Goal: Find specific page/section: Find specific page/section

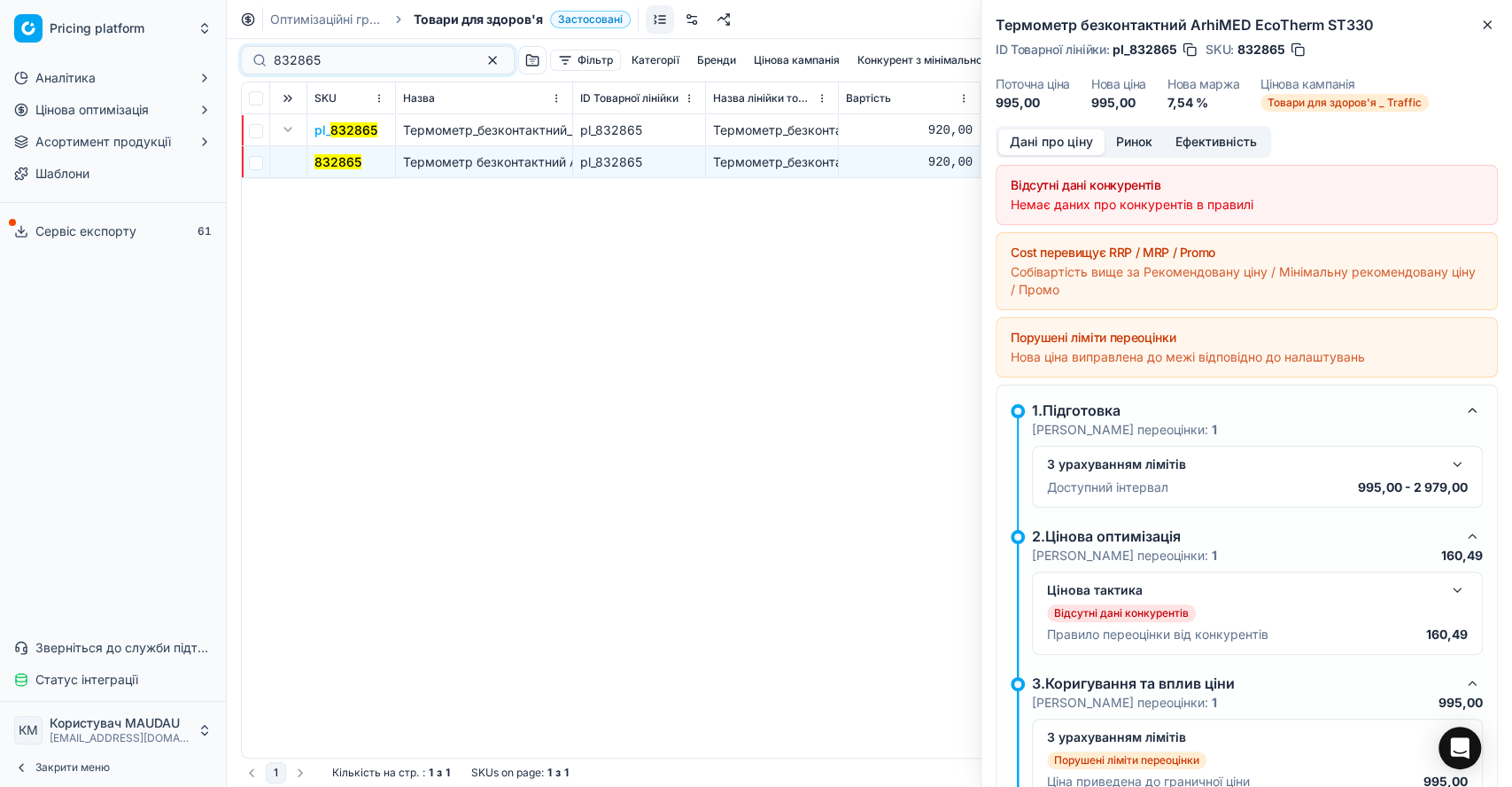
click at [240, 56] on div "832865 Фільтр Категорії [PERSON_NAME] кампанія Конкурент з мінімальною ринковою…" at bounding box center [869, 412] width 1285 height 747
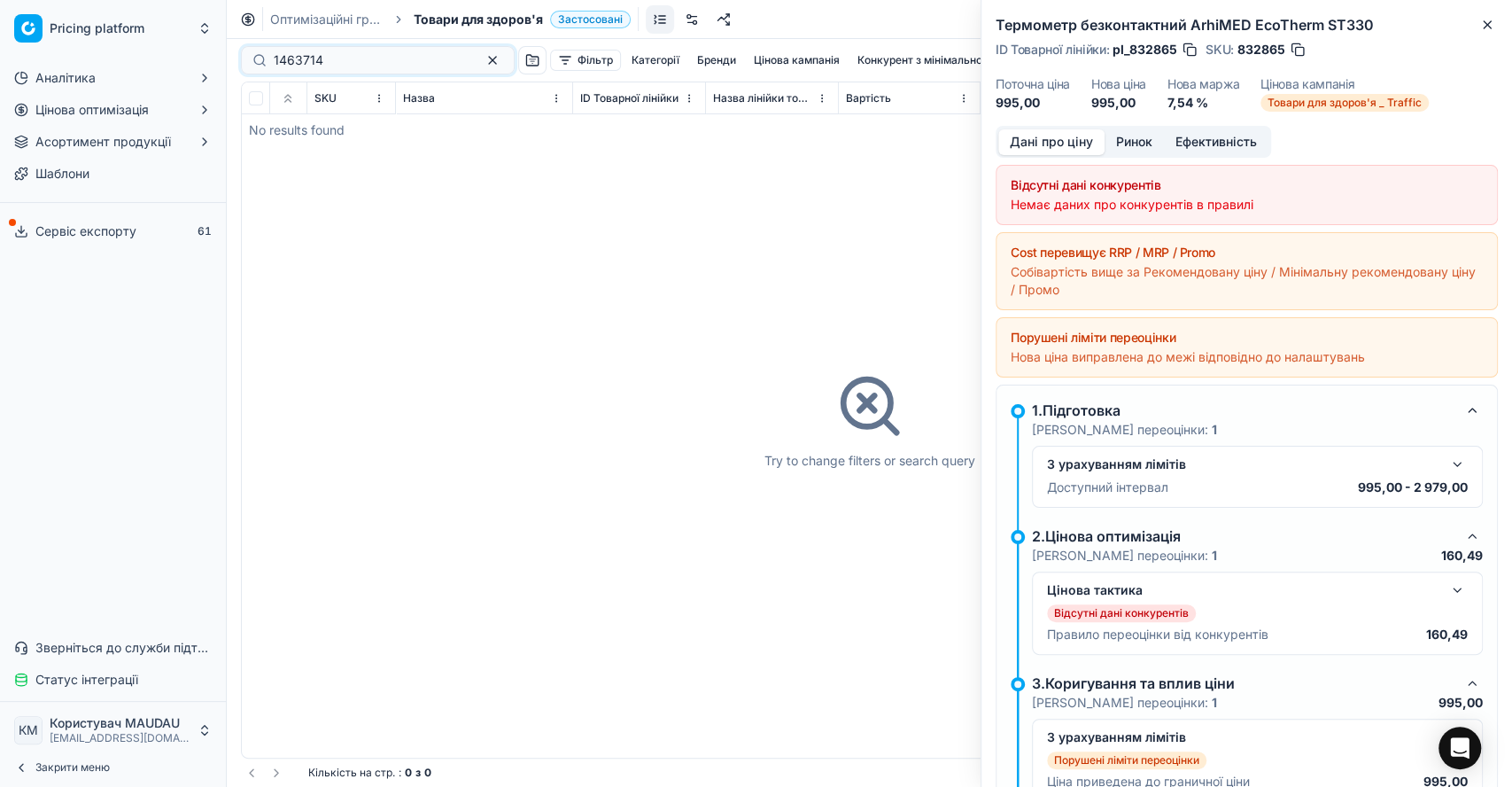
type input "1463714"
click at [193, 148] on button "Асортимент продукції" at bounding box center [112, 141] width 212 height 28
click at [152, 178] on link "Асортимент" at bounding box center [113, 170] width 168 height 25
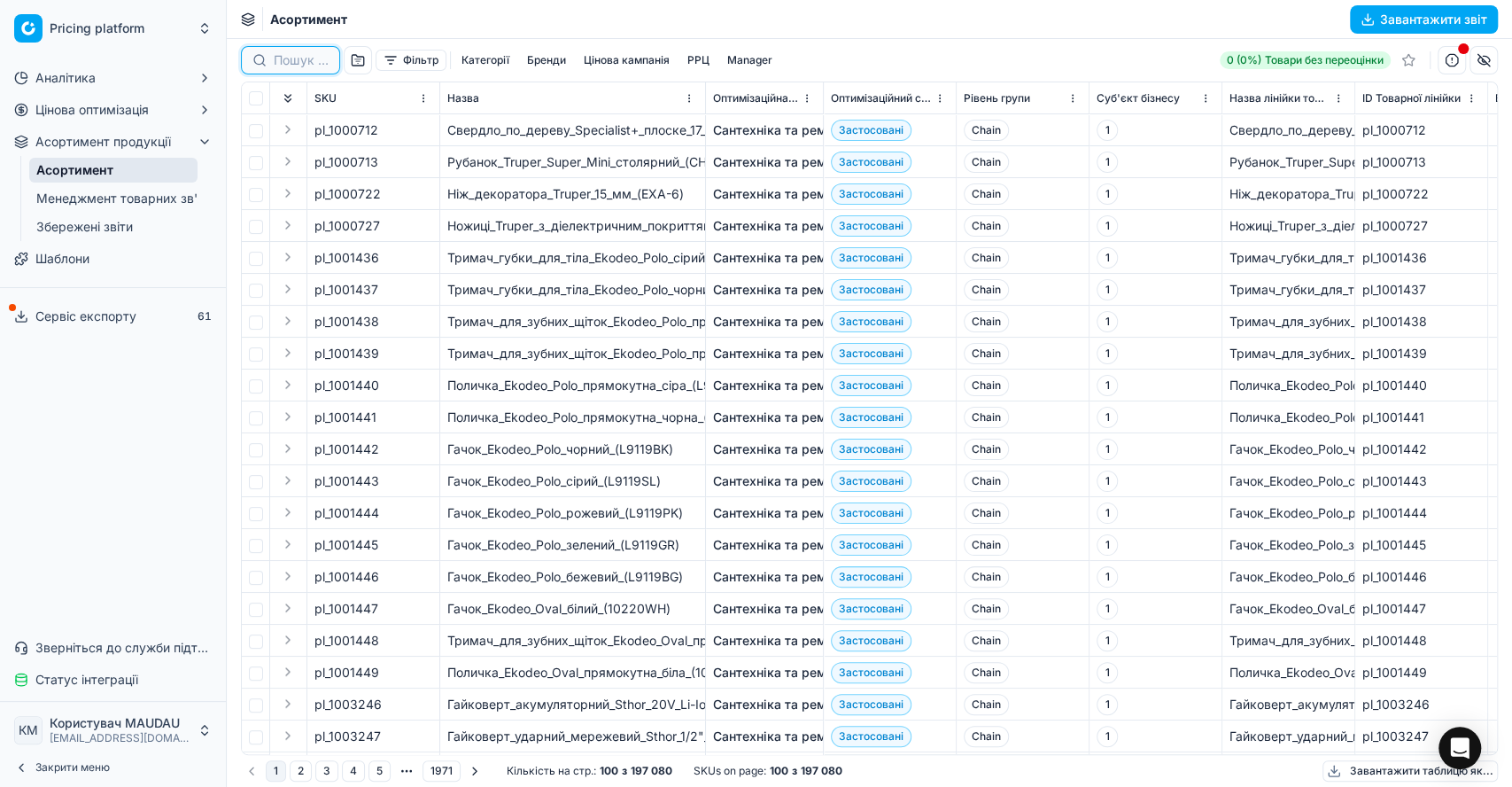
click at [290, 53] on input at bounding box center [301, 60] width 55 height 18
paste input "1463714"
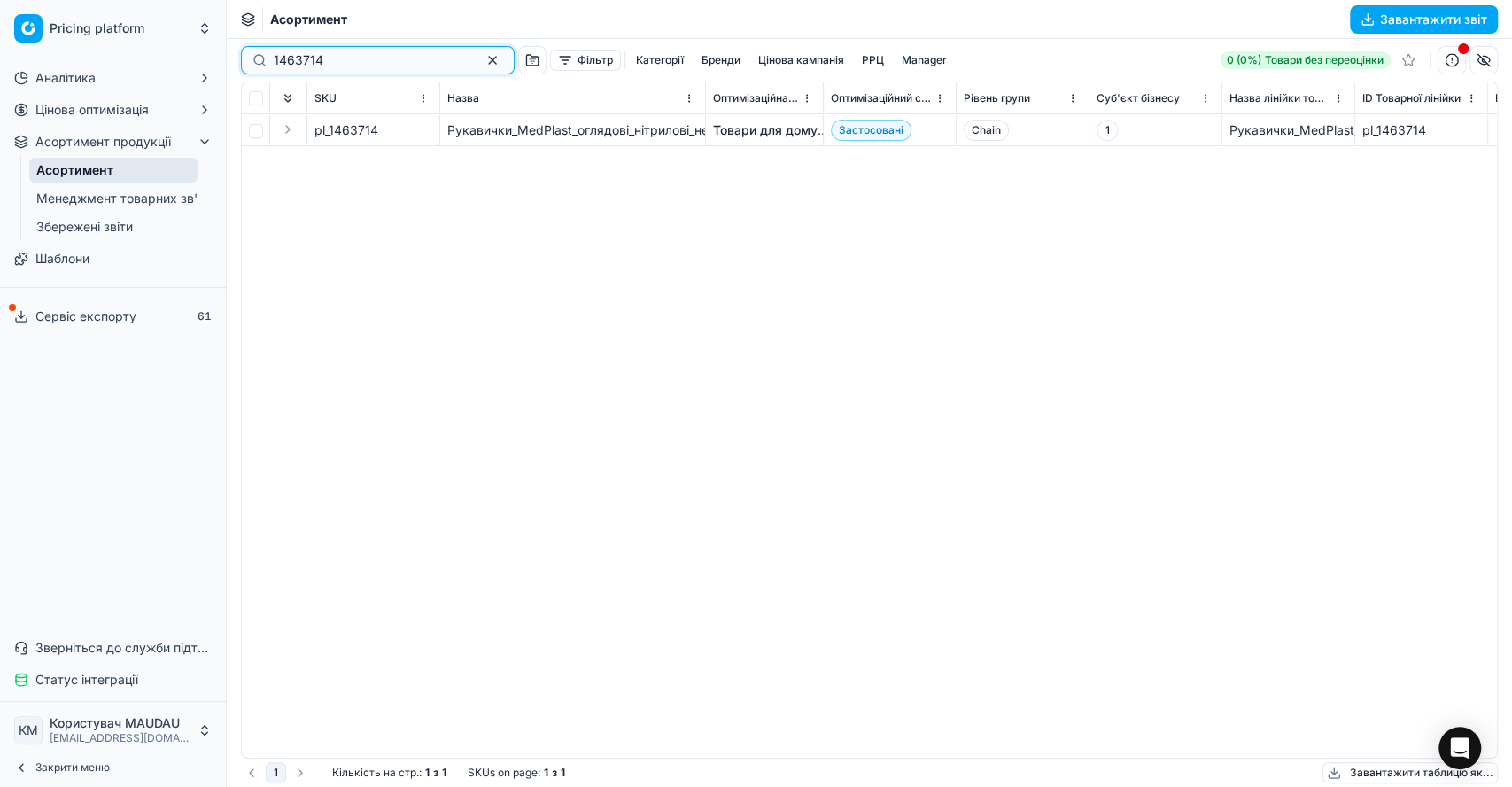
type input "1463714"
click at [290, 126] on button "Expand" at bounding box center [288, 129] width 21 height 21
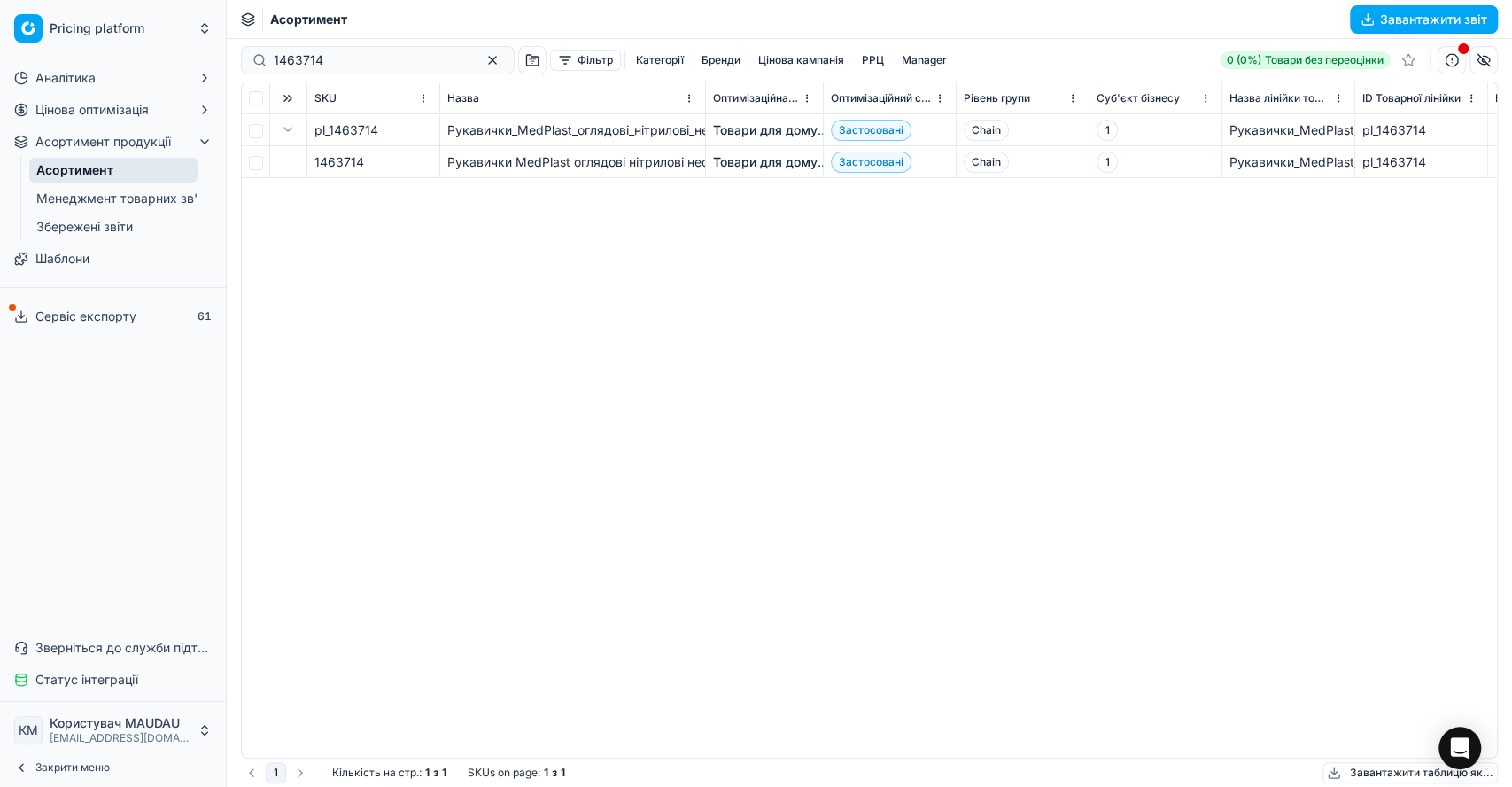
click at [784, 163] on link "Товари для дому" at bounding box center [765, 161] width 104 height 18
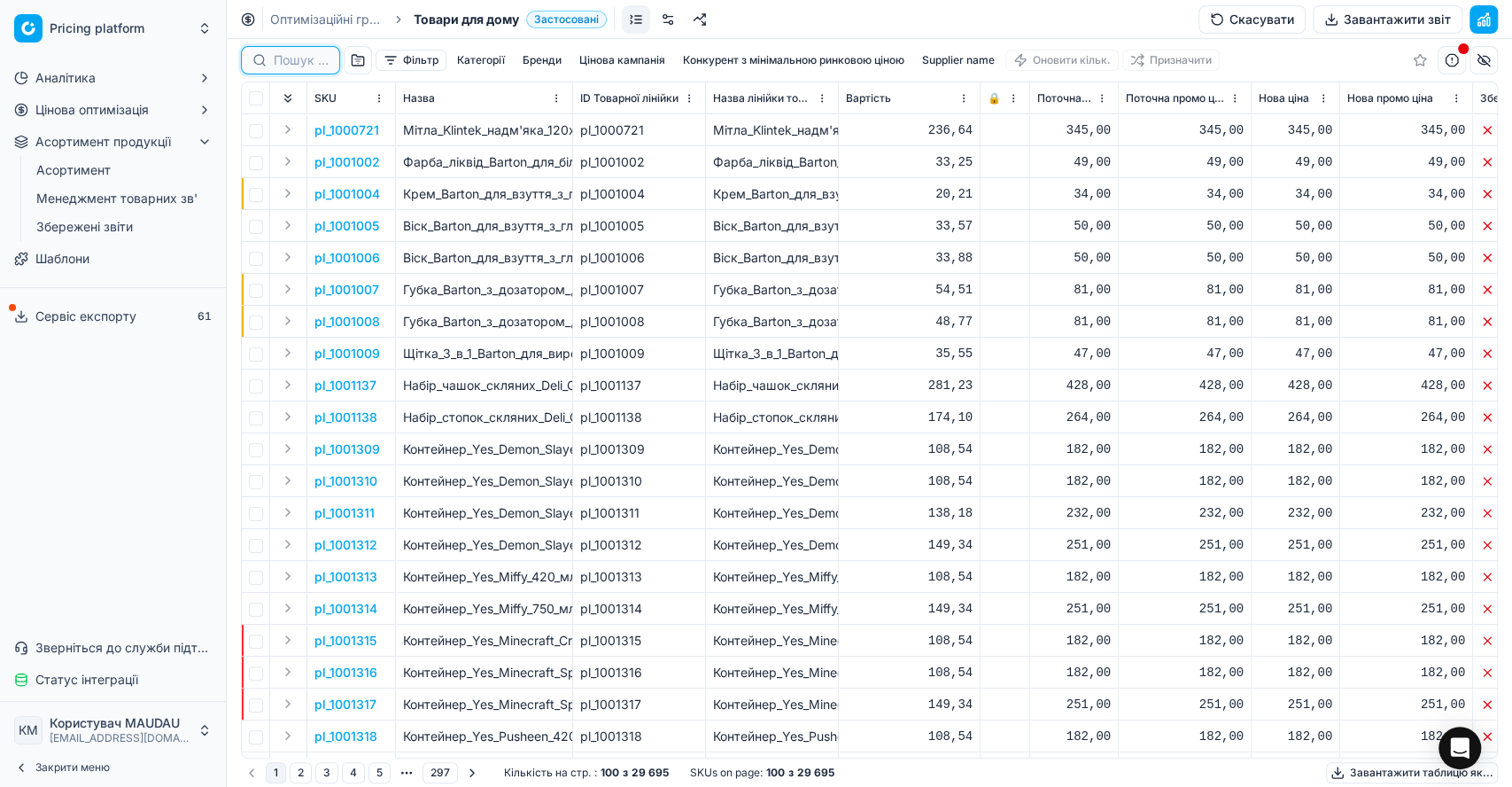
click at [311, 55] on input at bounding box center [301, 60] width 55 height 18
paste input "1463714"
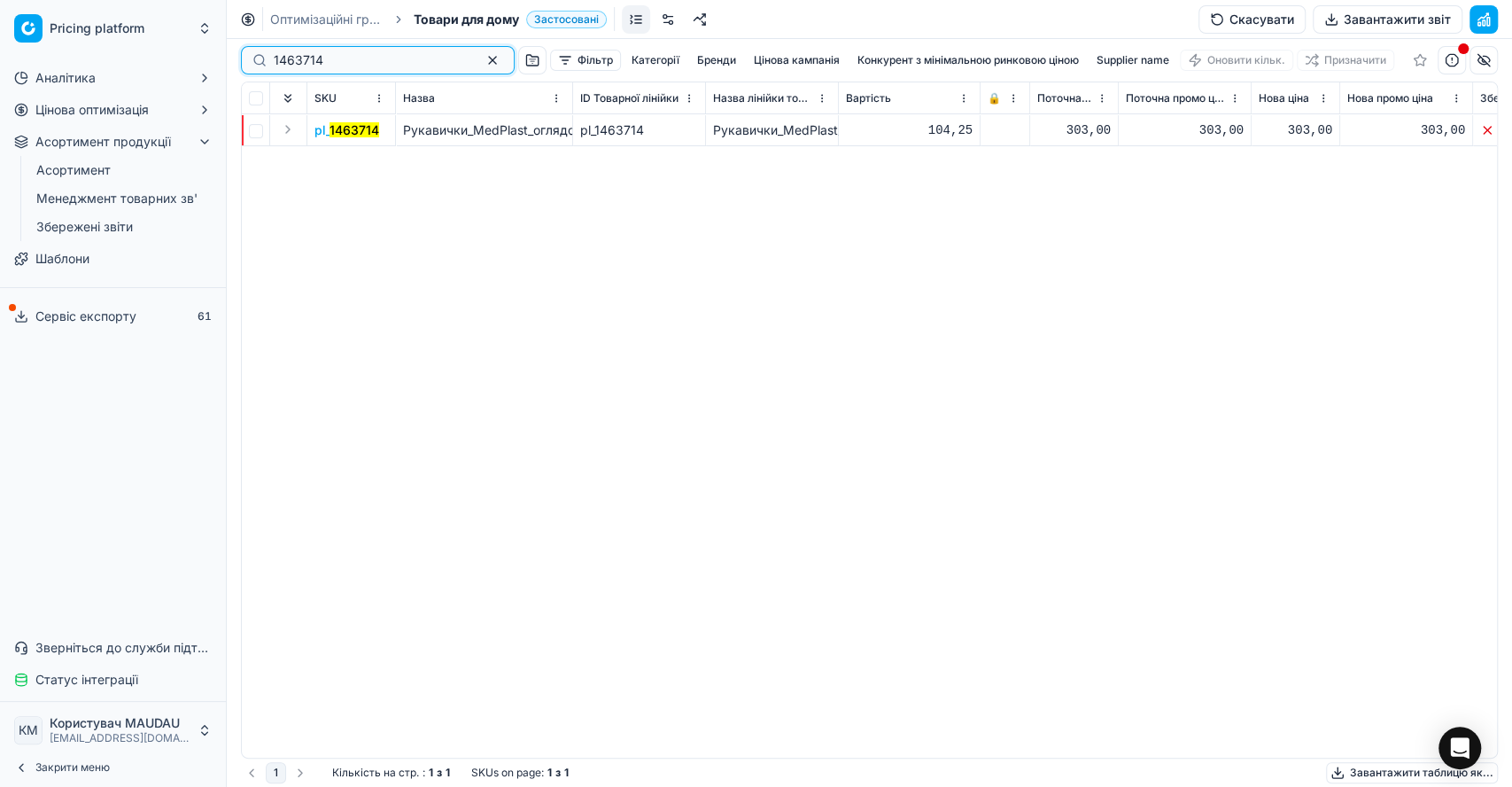
type input "1463714"
click at [294, 135] on button "Expand" at bounding box center [288, 129] width 21 height 21
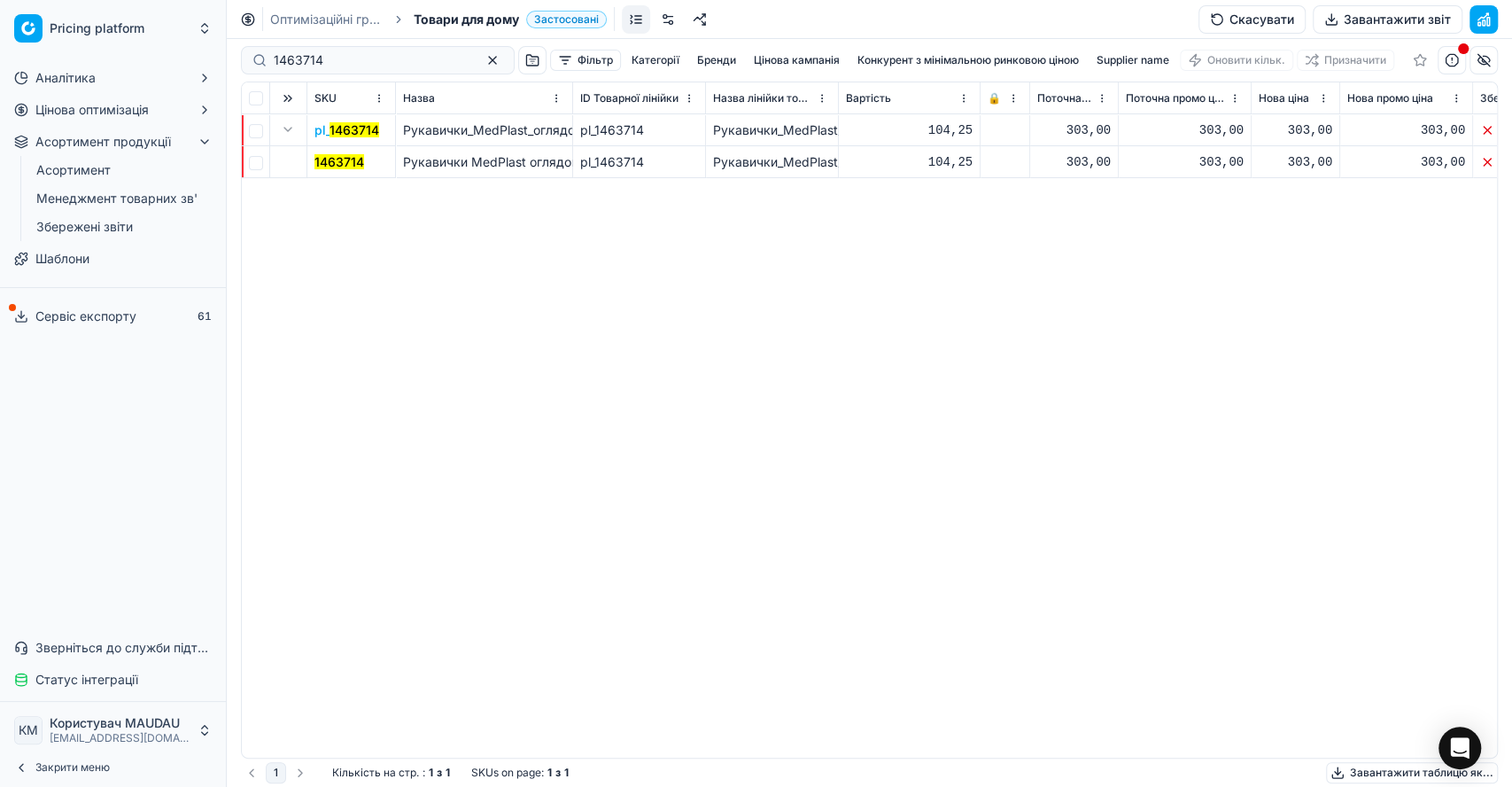
click at [351, 163] on mark "1463714" at bounding box center [339, 161] width 49 height 15
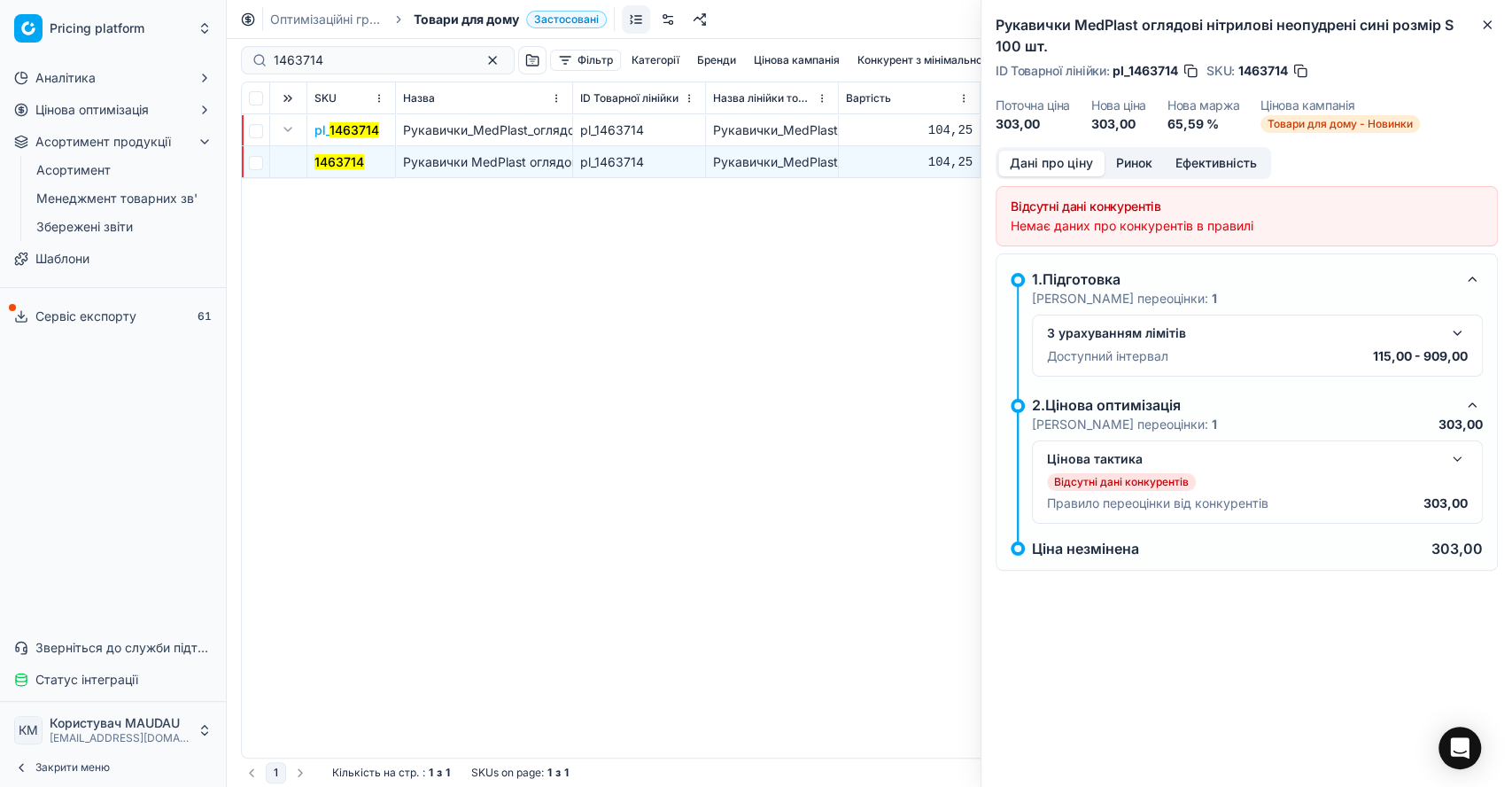
click at [1456, 456] on button "button" at bounding box center [1457, 459] width 21 height 21
